Goal: Check status: Check status

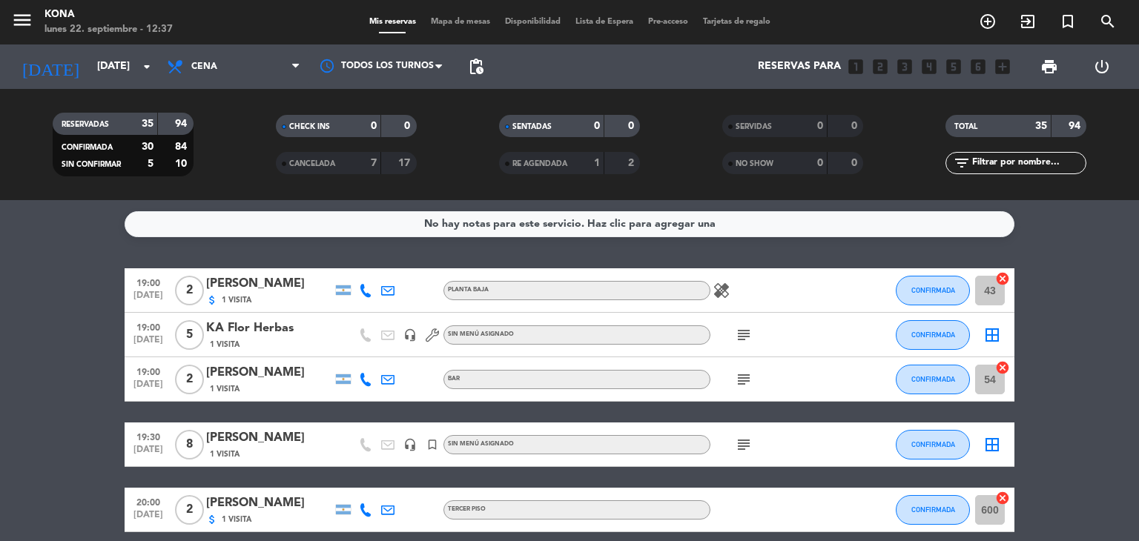
click at [133, 86] on div "[DATE] [DATE] arrow_drop_down" at bounding box center [85, 66] width 148 height 44
click at [134, 72] on input "[DATE]" at bounding box center [160, 66] width 141 height 27
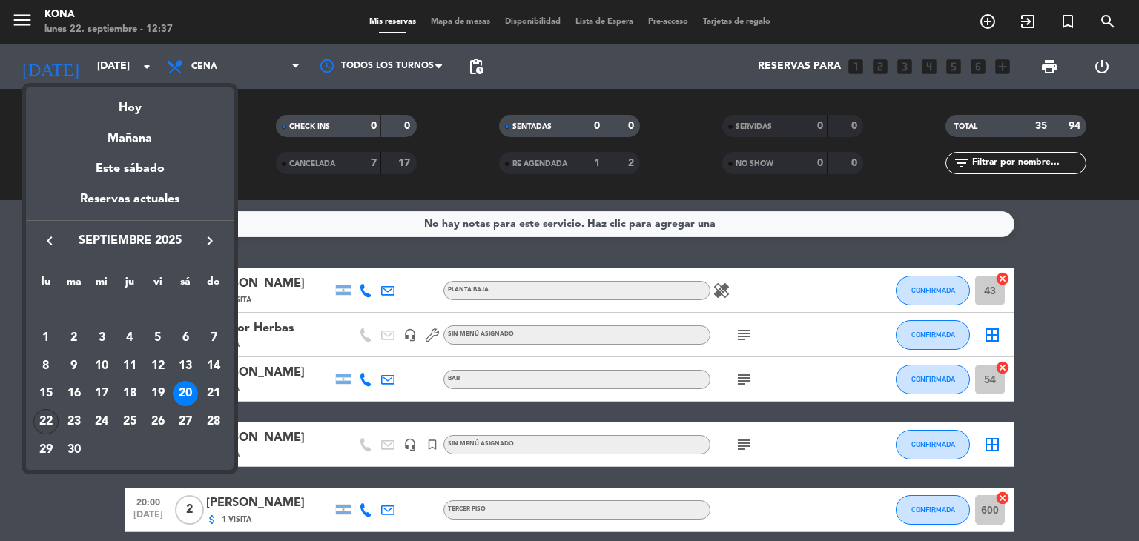
click at [42, 414] on div "22" at bounding box center [45, 421] width 25 height 25
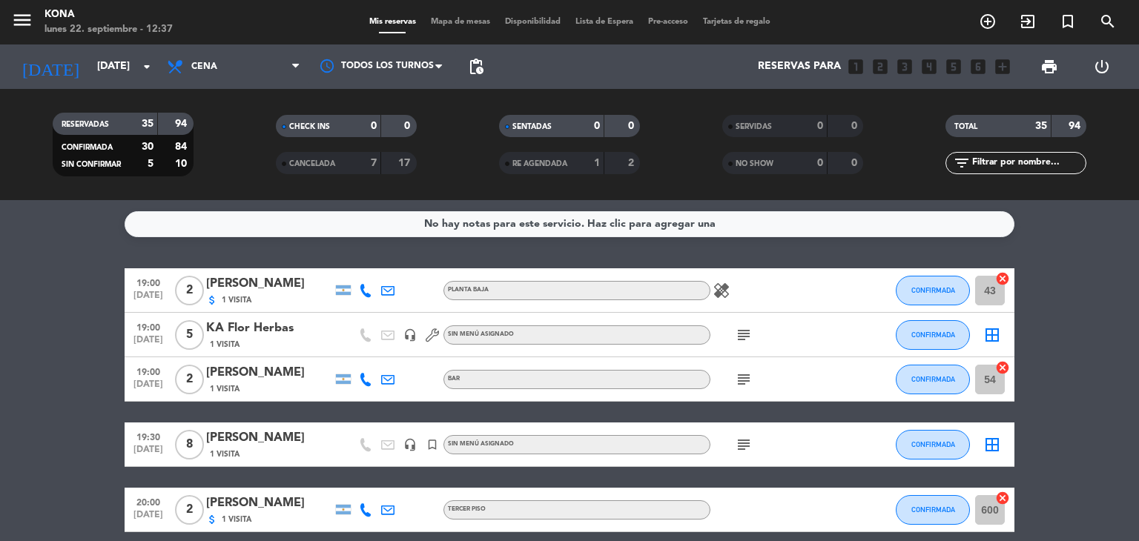
type input "[DATE]"
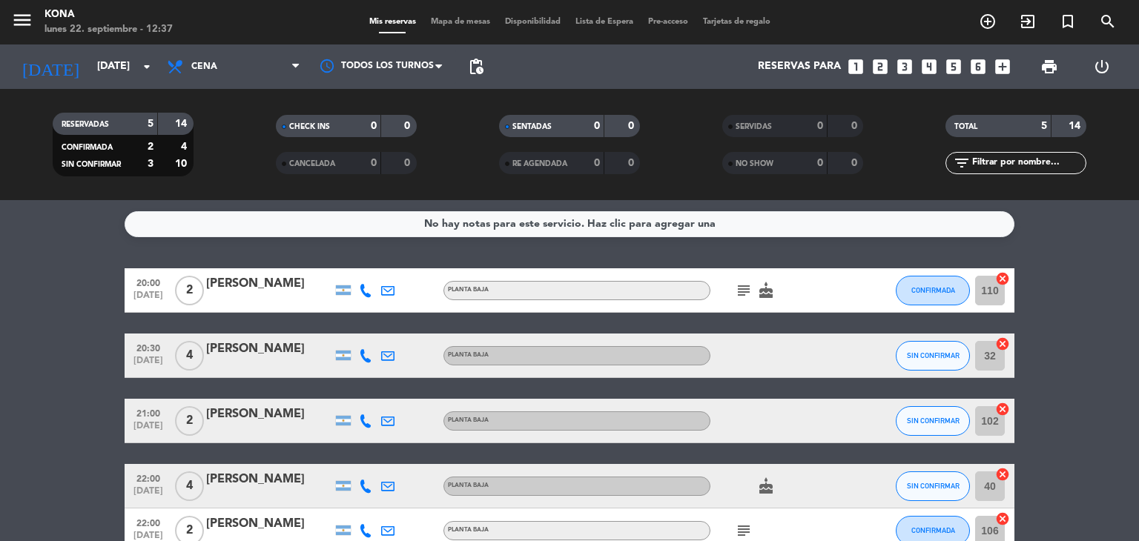
click at [363, 284] on icon at bounding box center [365, 290] width 13 height 13
click at [355, 265] on span "Copiar" at bounding box center [354, 266] width 31 height 16
click at [365, 351] on icon at bounding box center [365, 355] width 13 height 13
click at [373, 326] on span "content_paste" at bounding box center [378, 331] width 11 height 11
click at [371, 429] on div at bounding box center [365, 421] width 22 height 44
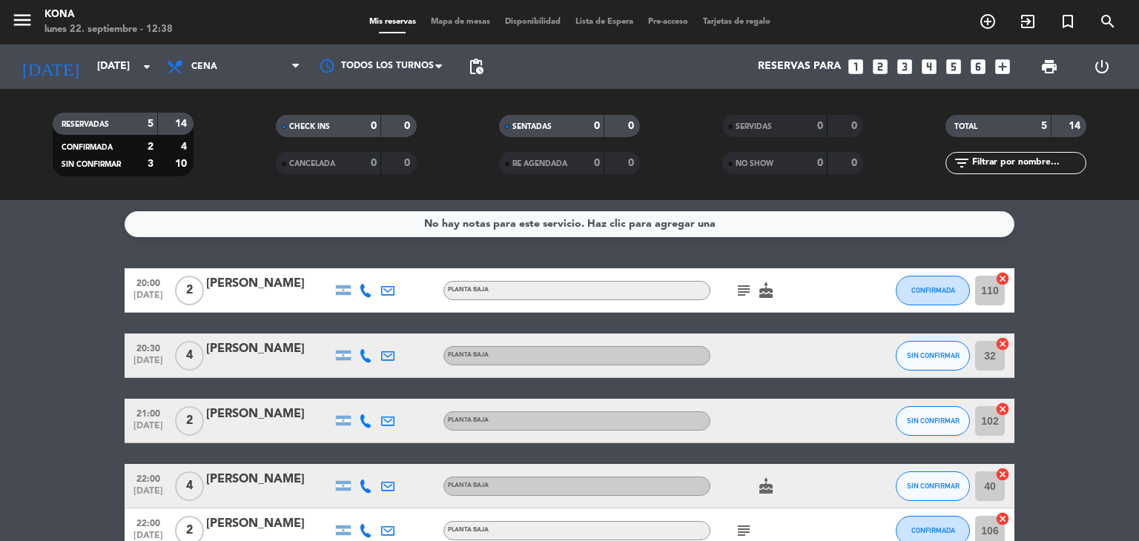
click at [360, 421] on icon at bounding box center [365, 421] width 13 height 13
click at [353, 404] on div "[PHONE_NUMBER] Copiar content_paste |" at bounding box center [373, 389] width 113 height 42
click at [340, 389] on span "Copiar" at bounding box center [354, 397] width 31 height 16
click at [350, 481] on div at bounding box center [343, 486] width 15 height 10
click at [365, 484] on icon at bounding box center [365, 486] width 13 height 13
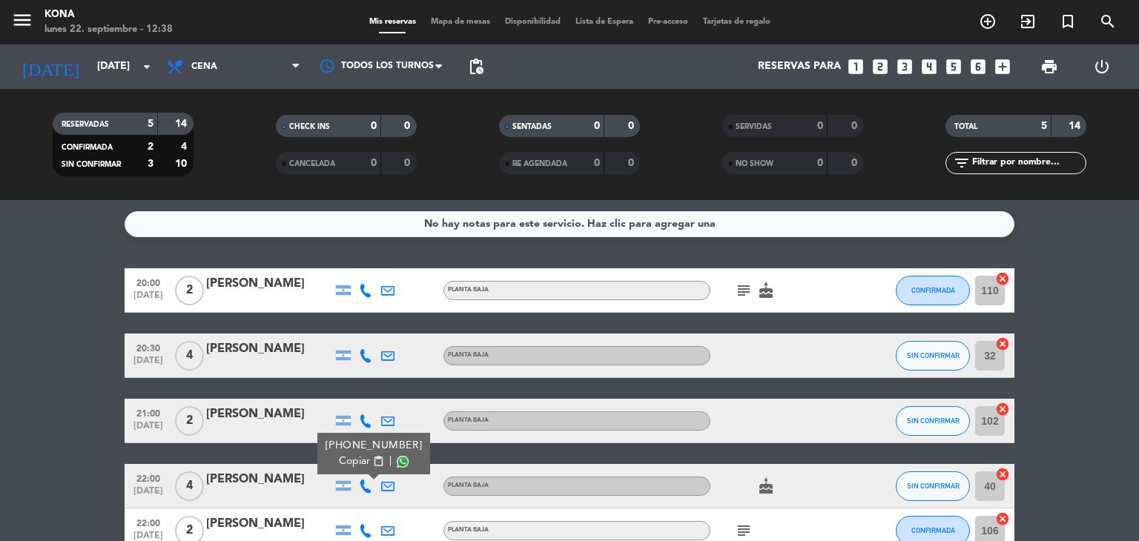
click at [358, 451] on div "[PHONE_NUMBER]" at bounding box center [374, 446] width 97 height 16
click at [362, 452] on div "[PHONE_NUMBER]" at bounding box center [374, 446] width 97 height 16
click at [373, 466] on span "content_paste" at bounding box center [378, 461] width 11 height 11
click at [366, 530] on icon at bounding box center [365, 530] width 13 height 13
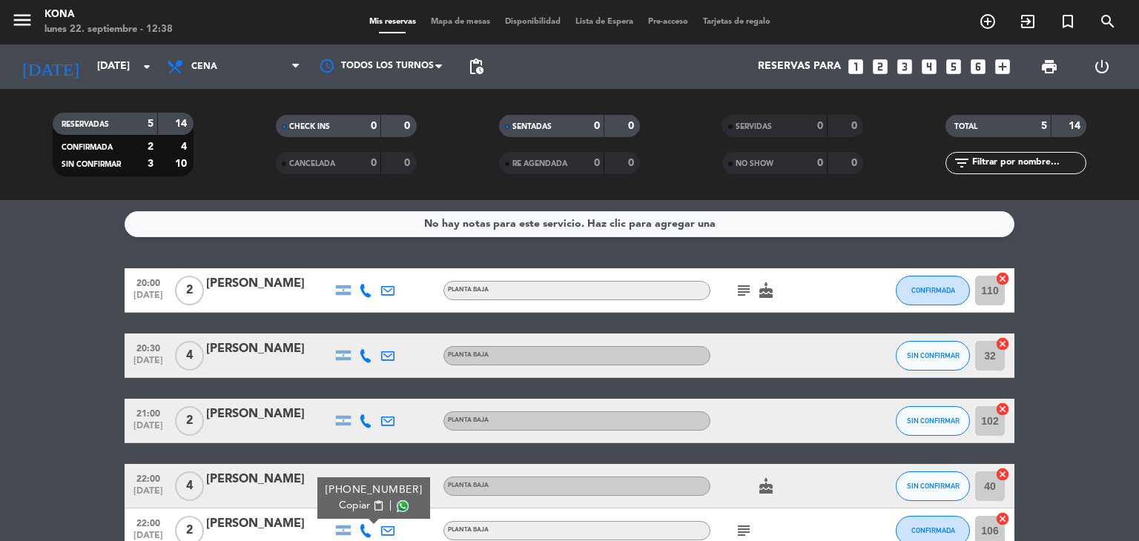
click at [360, 506] on span "Copiar" at bounding box center [354, 506] width 31 height 16
click at [261, 271] on div "20:00 [DATE] 2 [PERSON_NAME] PLANTA BAJA subject cake CONFIRMADA 110 cancel" at bounding box center [570, 290] width 890 height 44
click at [280, 283] on div "[PERSON_NAME]" at bounding box center [269, 283] width 126 height 19
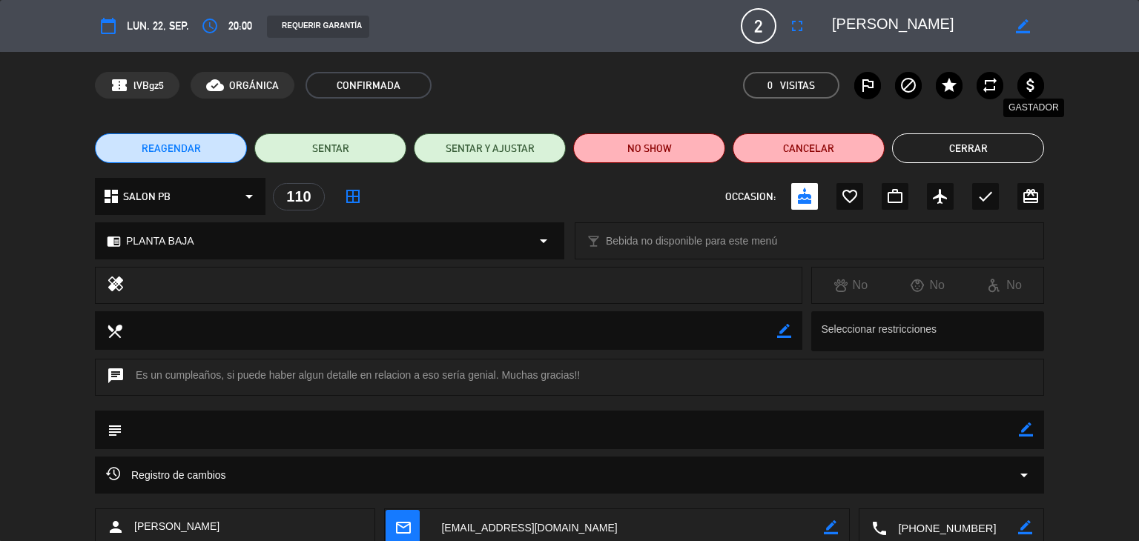
click at [1027, 83] on icon "attach_money" at bounding box center [1031, 85] width 18 height 18
click at [1003, 140] on button "Cerrar" at bounding box center [968, 148] width 152 height 30
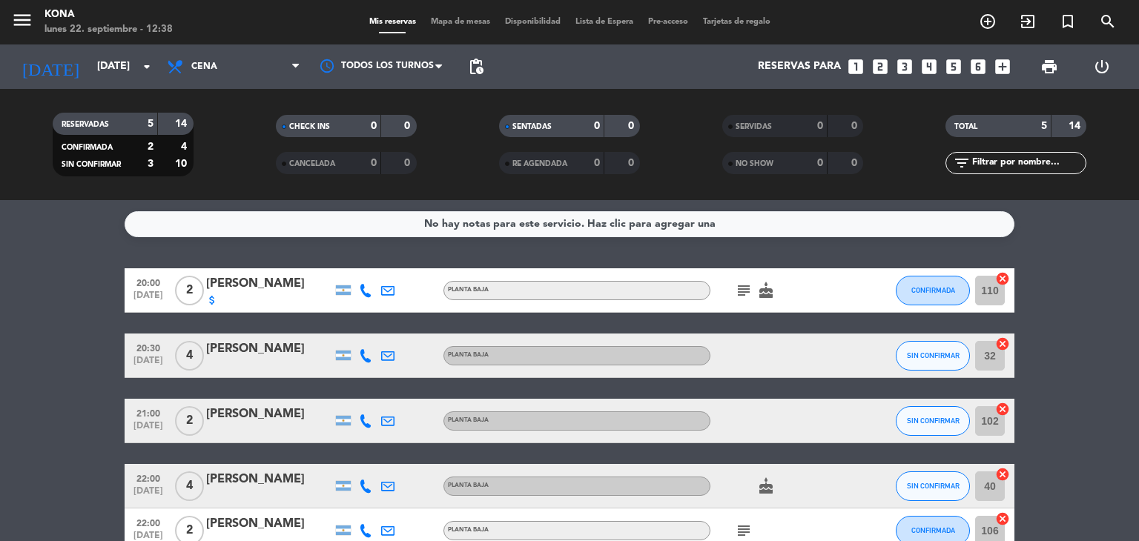
click at [218, 369] on div at bounding box center [269, 366] width 126 height 12
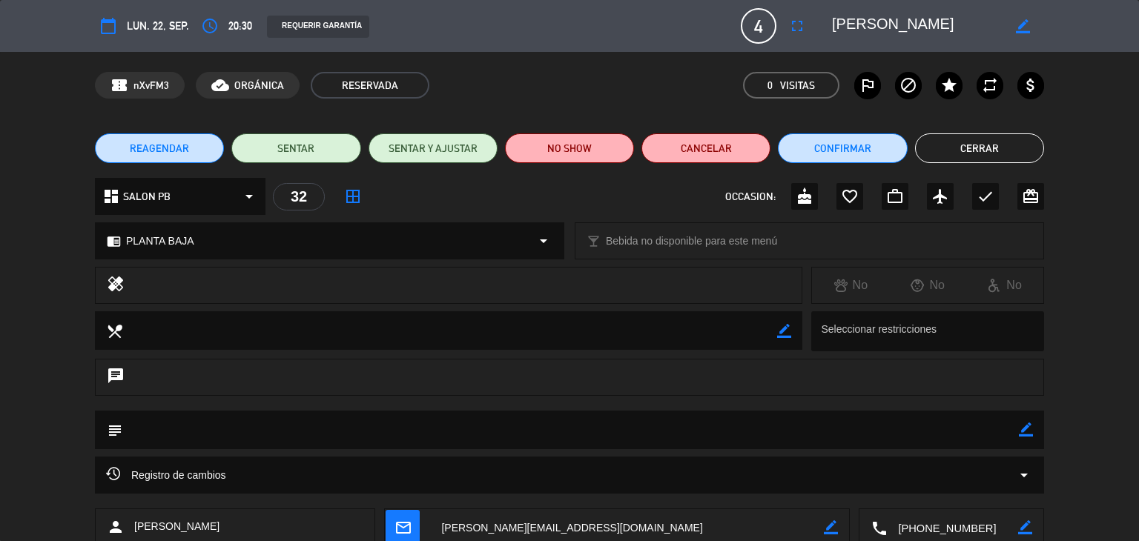
click at [1020, 86] on label "attach_money" at bounding box center [1030, 85] width 27 height 27
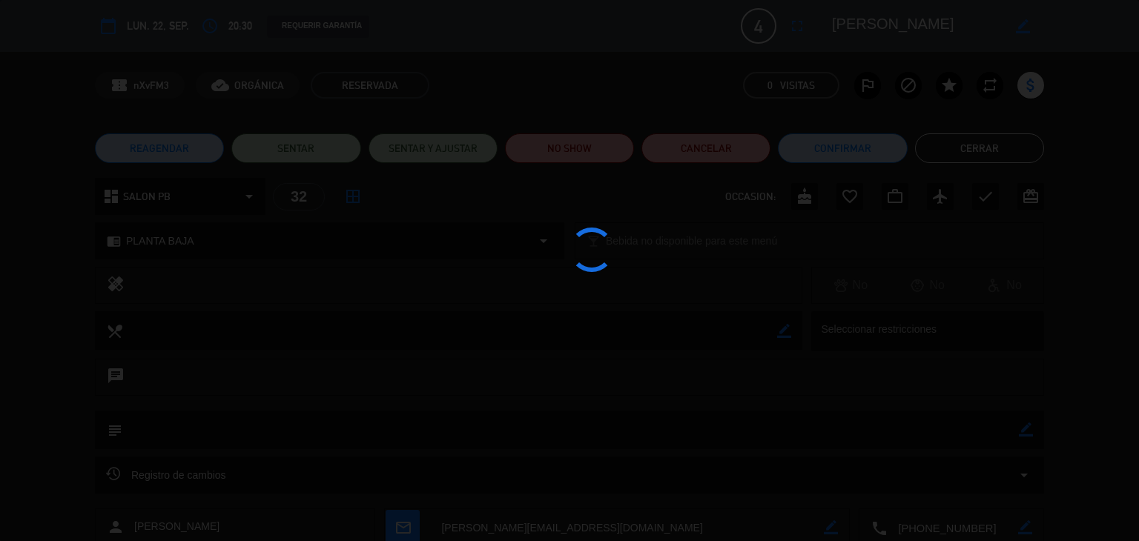
click at [999, 155] on div at bounding box center [569, 270] width 1139 height 541
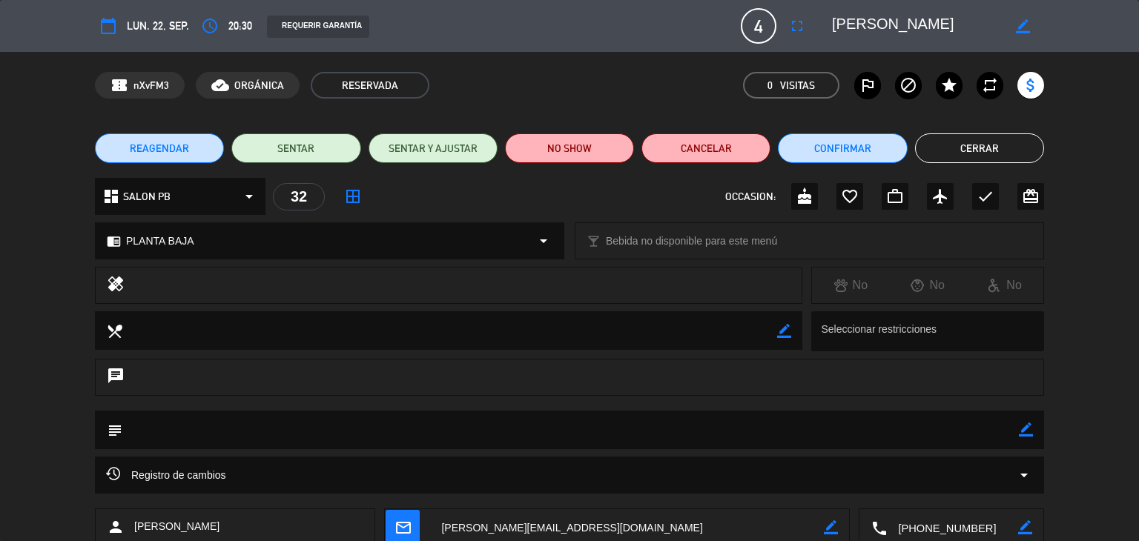
drag, startPoint x: 999, startPoint y: 154, endPoint x: 882, endPoint y: 184, distance: 120.1
click at [994, 152] on button "Cerrar" at bounding box center [979, 148] width 129 height 30
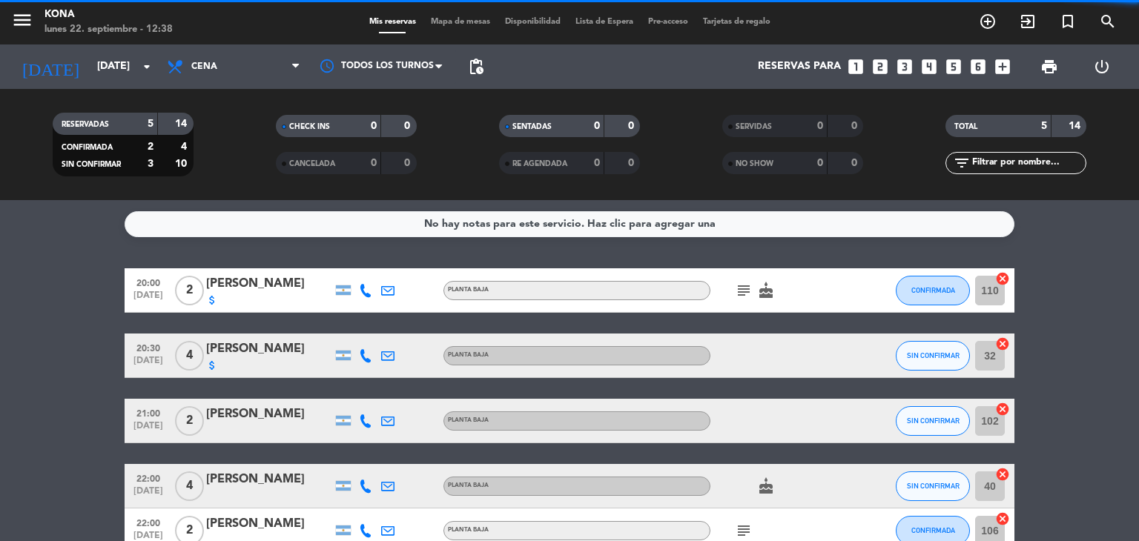
click at [226, 425] on div at bounding box center [269, 431] width 126 height 12
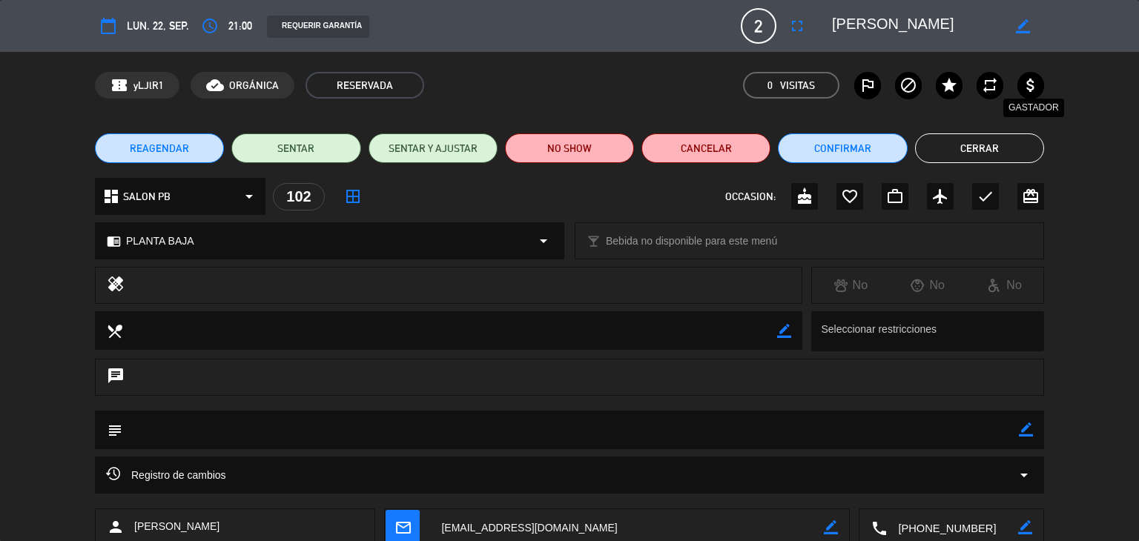
click at [1032, 77] on icon "attach_money" at bounding box center [1031, 85] width 18 height 18
click at [975, 148] on button "Cerrar" at bounding box center [979, 148] width 129 height 30
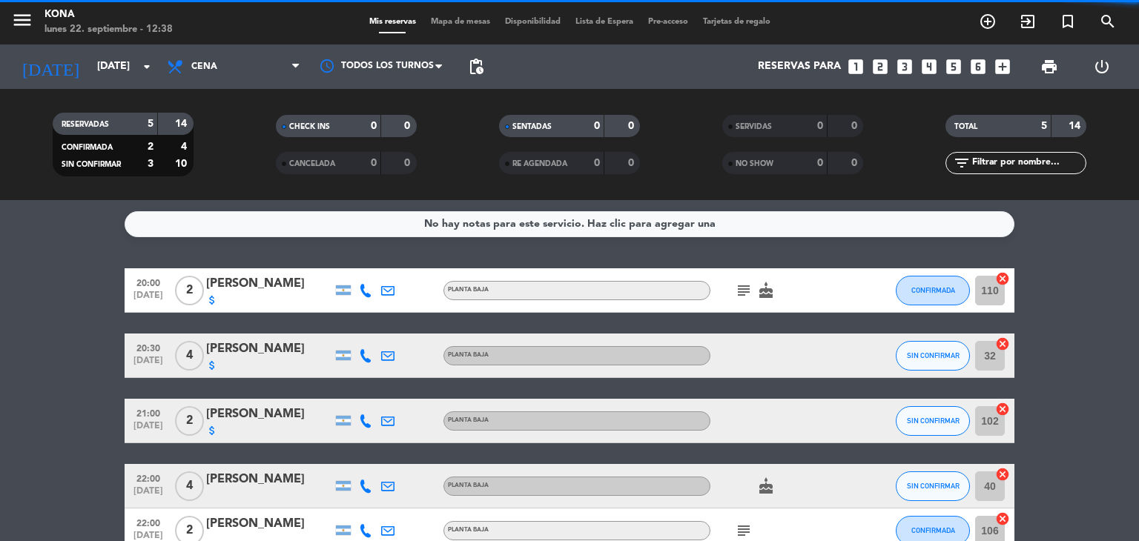
click at [285, 487] on div "[PERSON_NAME]" at bounding box center [269, 479] width 126 height 19
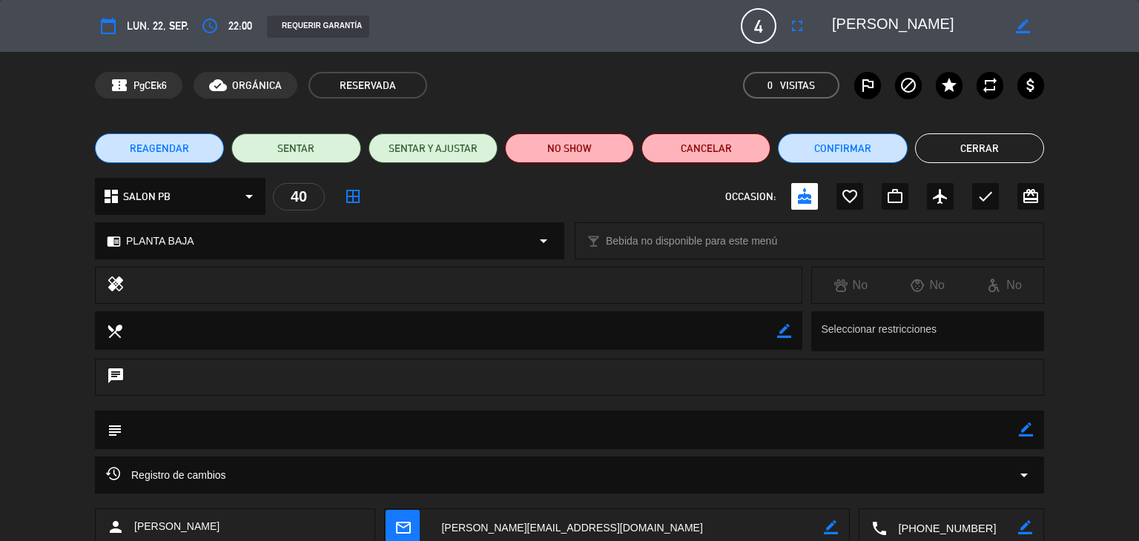
click at [1036, 82] on label "attach_money" at bounding box center [1030, 85] width 27 height 27
click at [1004, 134] on button "Cerrar" at bounding box center [979, 148] width 129 height 30
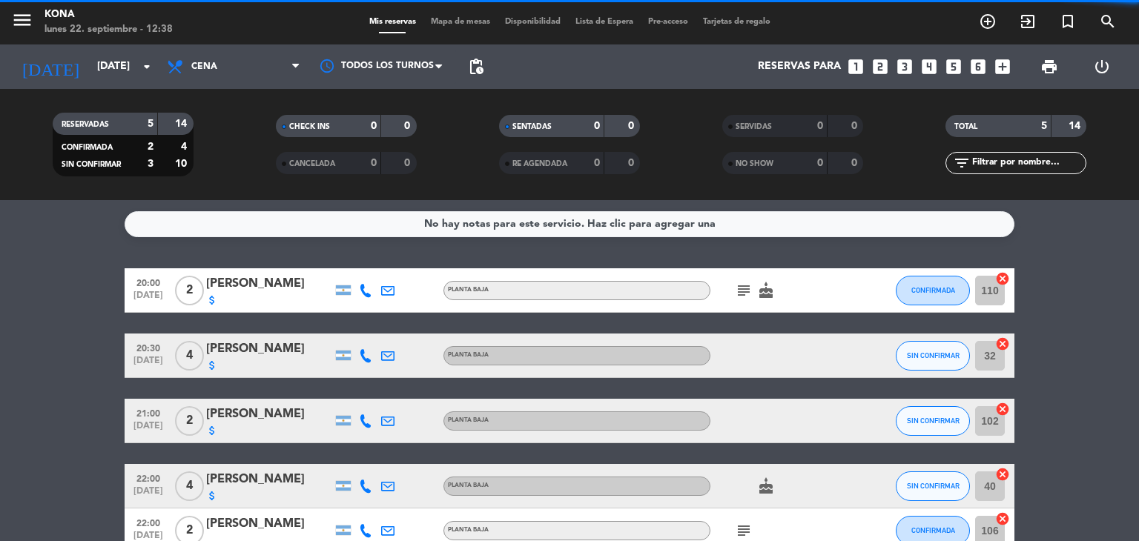
click at [258, 529] on div "[PERSON_NAME]" at bounding box center [269, 524] width 126 height 19
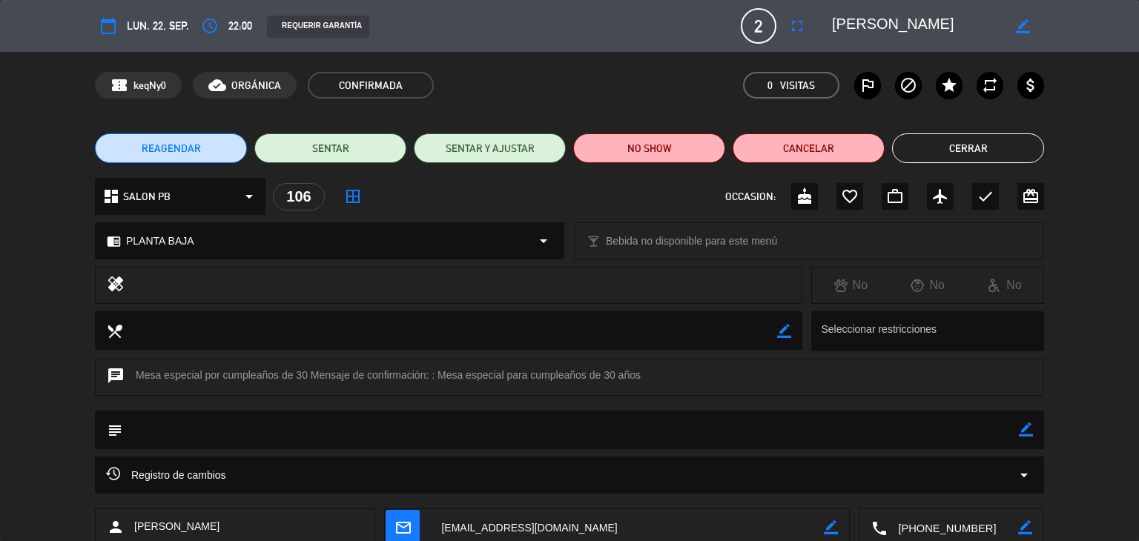
click at [1032, 80] on icon "attach_money" at bounding box center [1031, 85] width 18 height 18
click at [1019, 137] on button "Cerrar" at bounding box center [968, 148] width 152 height 30
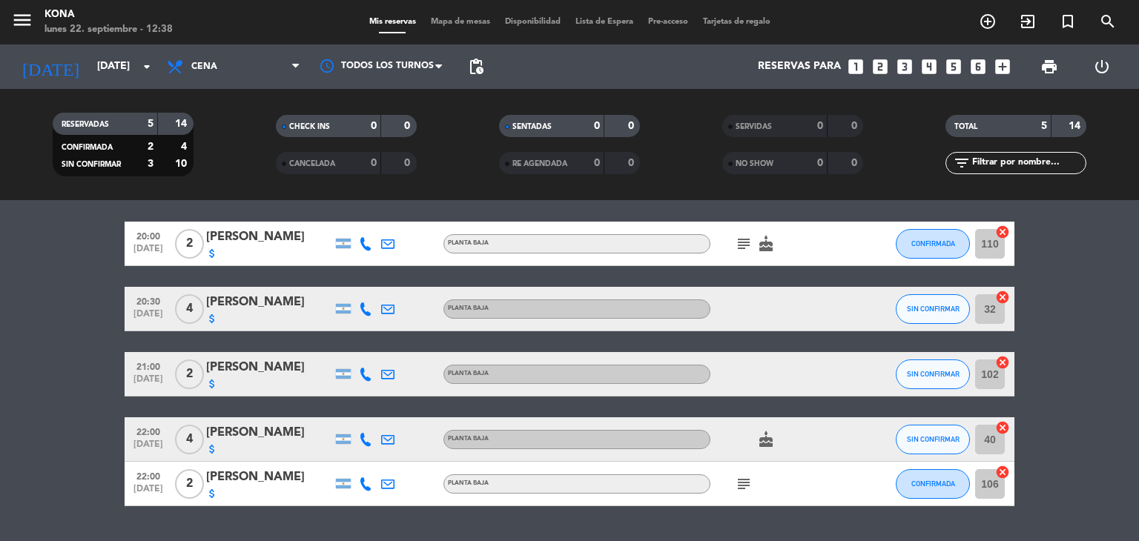
scroll to position [86, 0]
